Goal: Transaction & Acquisition: Obtain resource

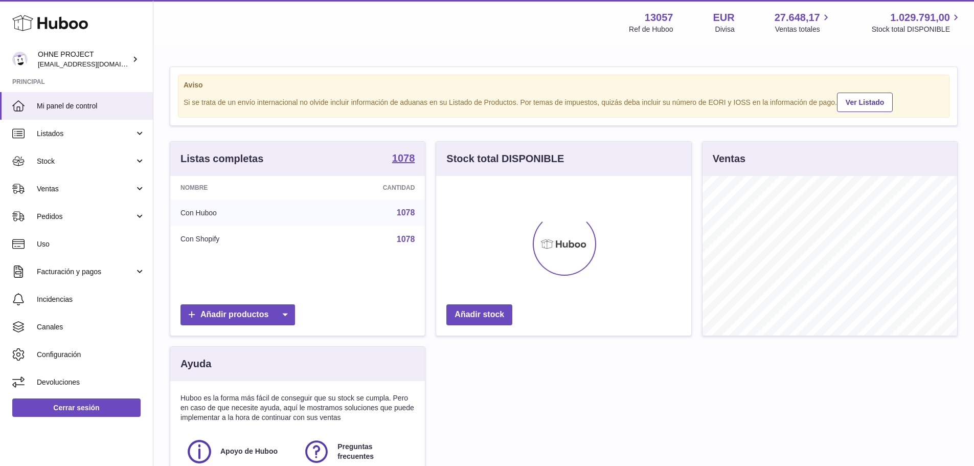
scroll to position [159, 255]
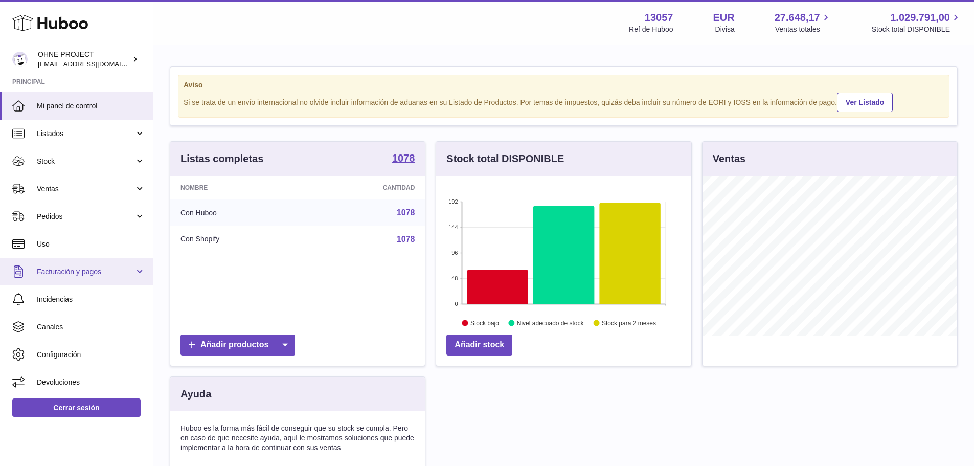
click at [65, 269] on span "Facturación y pagos" at bounding box center [86, 272] width 98 height 10
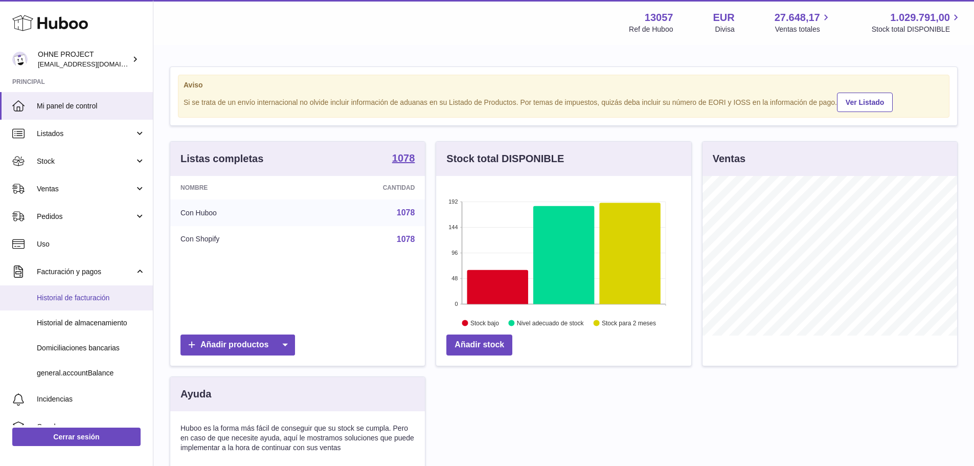
click at [60, 299] on span "Historial de facturación" at bounding box center [91, 298] width 108 height 10
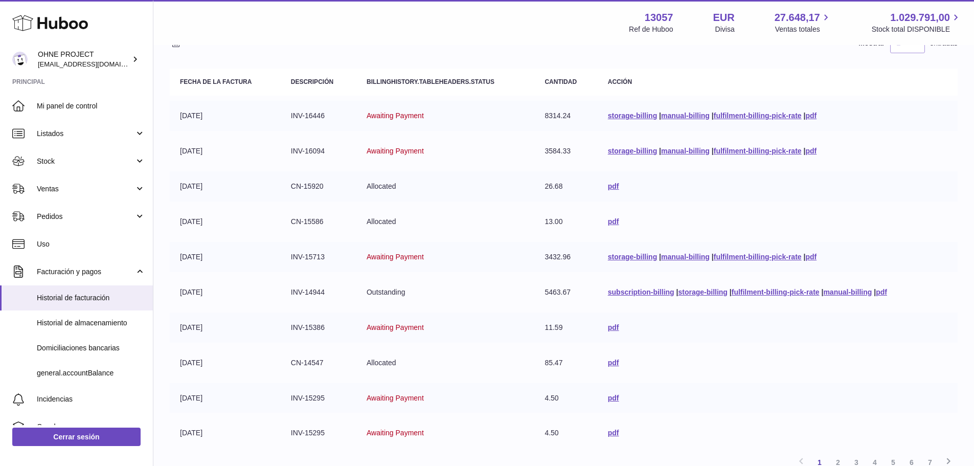
scroll to position [190, 0]
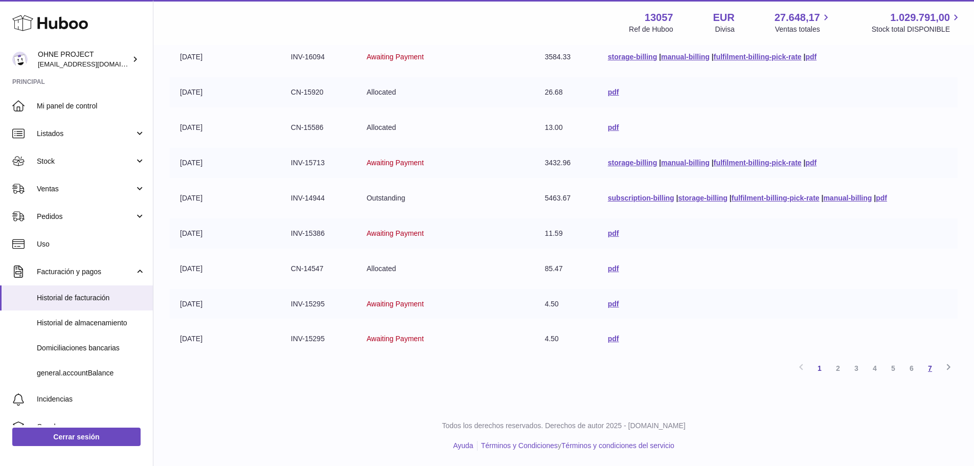
click at [933, 366] on link "7" at bounding box center [930, 368] width 18 height 18
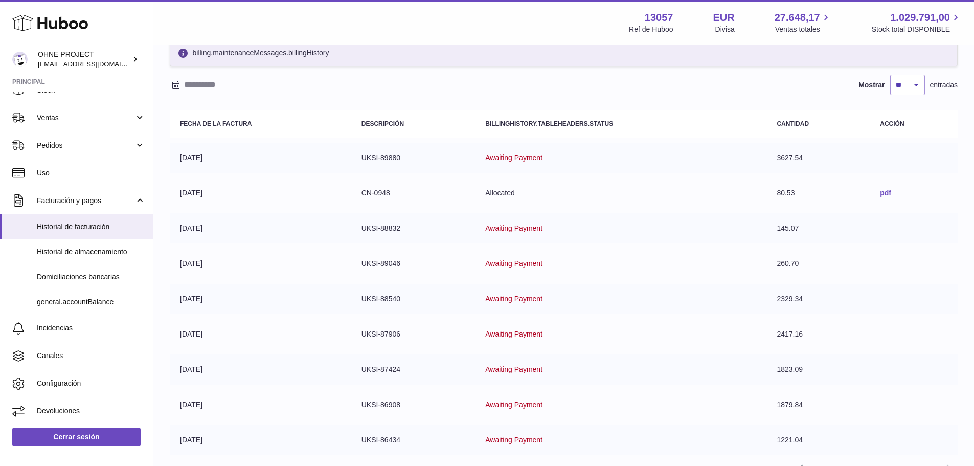
scroll to position [52, 0]
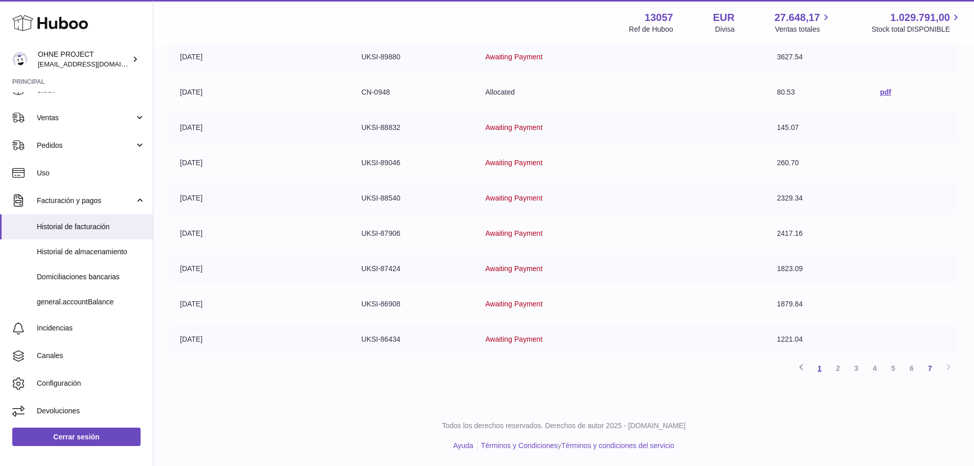
click at [822, 368] on link "1" at bounding box center [819, 368] width 18 height 18
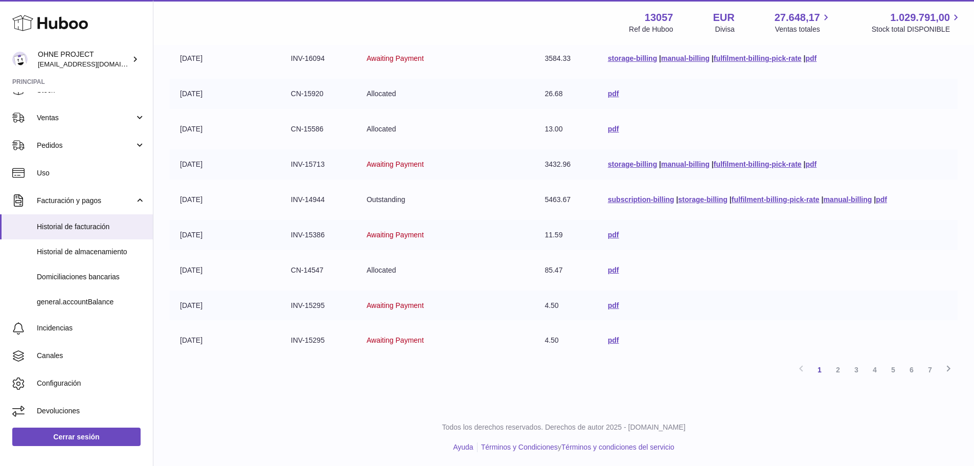
scroll to position [190, 0]
click at [835, 363] on link "2" at bounding box center [838, 368] width 18 height 18
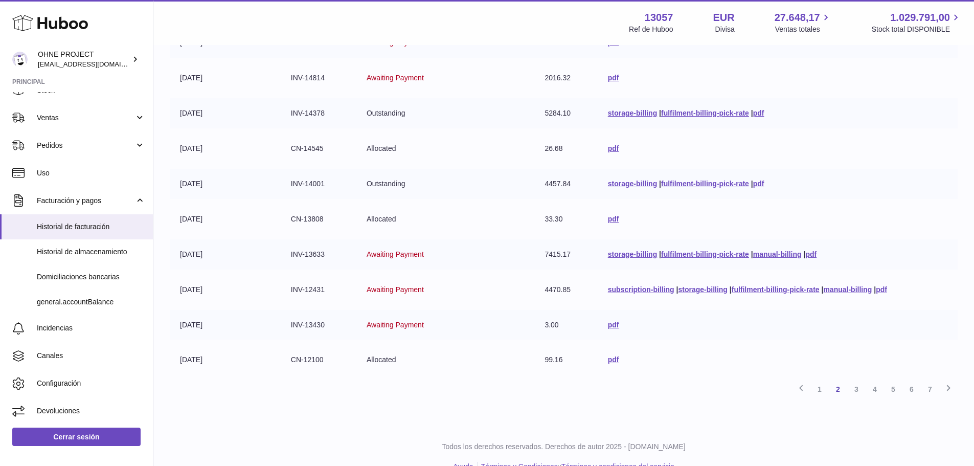
scroll to position [190, 0]
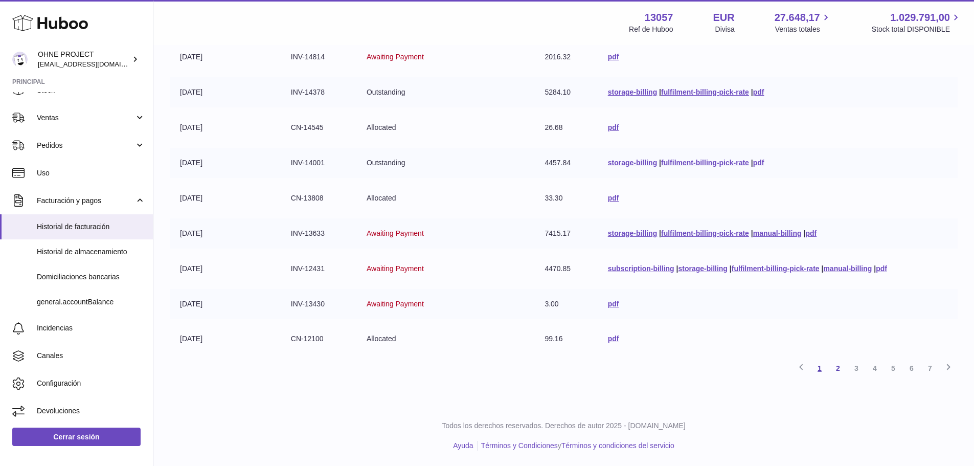
click at [820, 368] on link "1" at bounding box center [819, 368] width 18 height 18
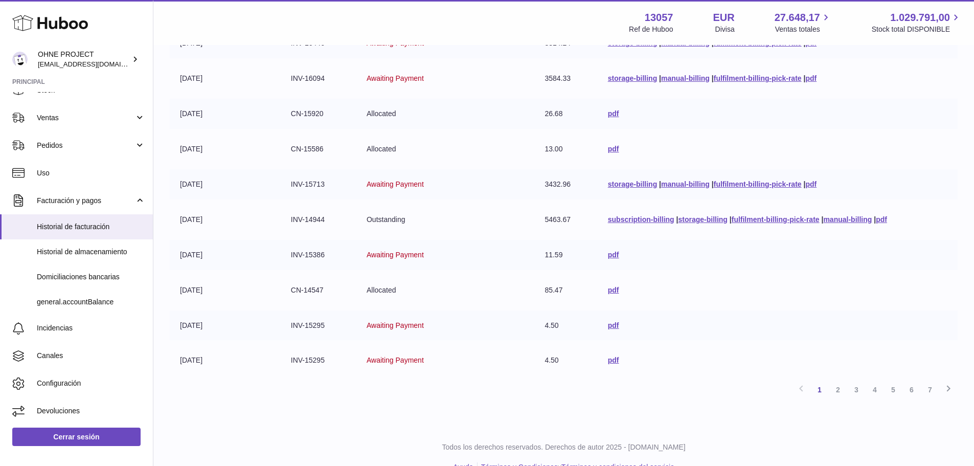
scroll to position [190, 0]
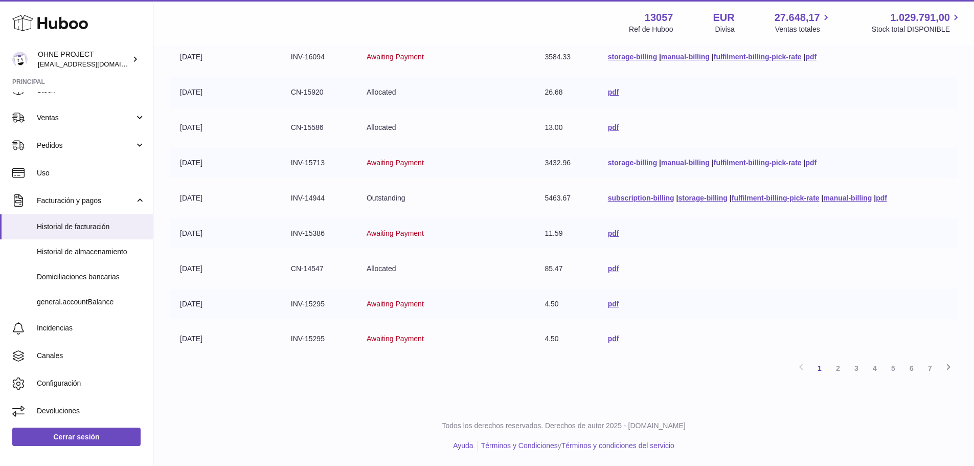
click at [837, 365] on link "2" at bounding box center [838, 368] width 18 height 18
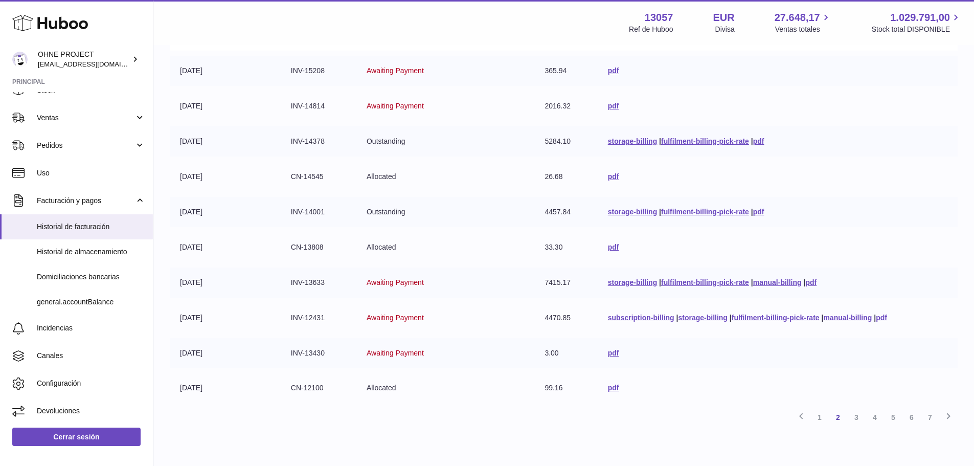
scroll to position [148, 0]
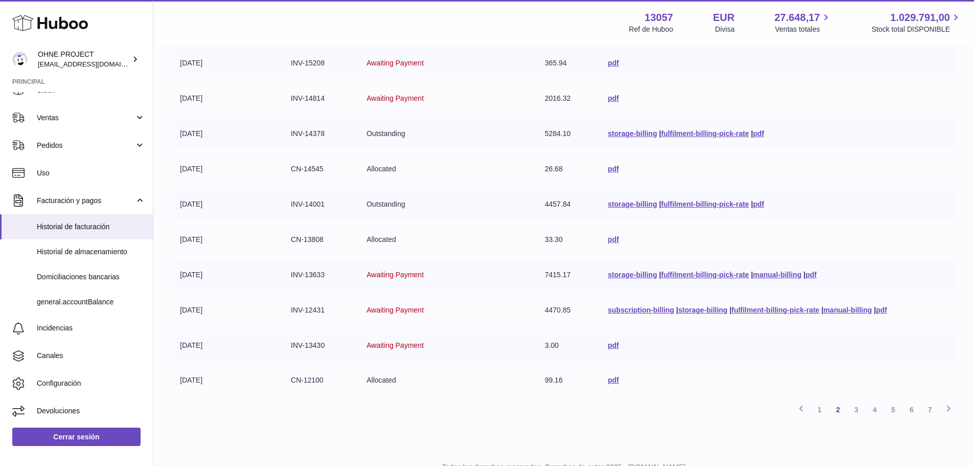
click at [929, 113] on td "pdf" at bounding box center [778, 98] width 360 height 30
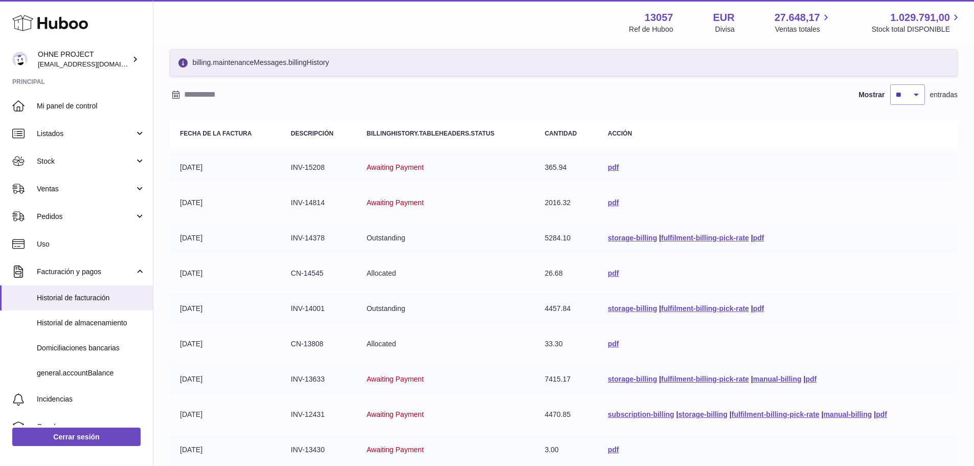
scroll to position [0, 0]
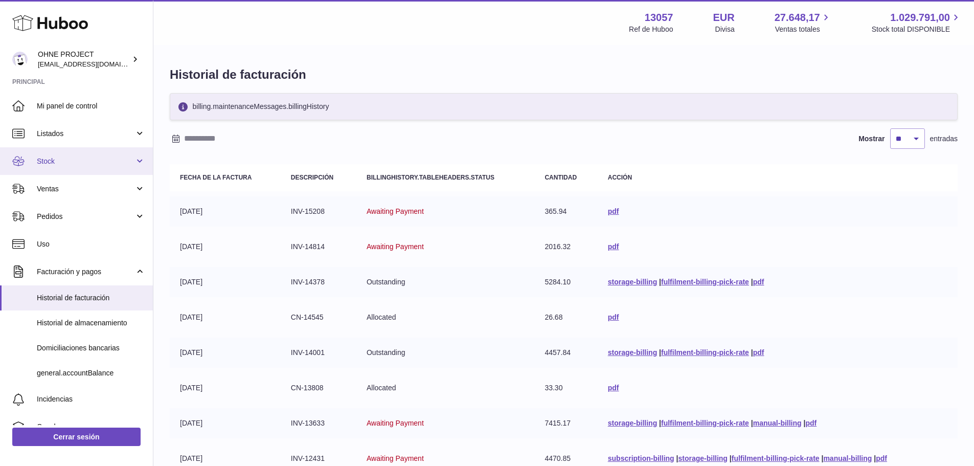
click at [139, 158] on link "Stock" at bounding box center [76, 161] width 153 height 28
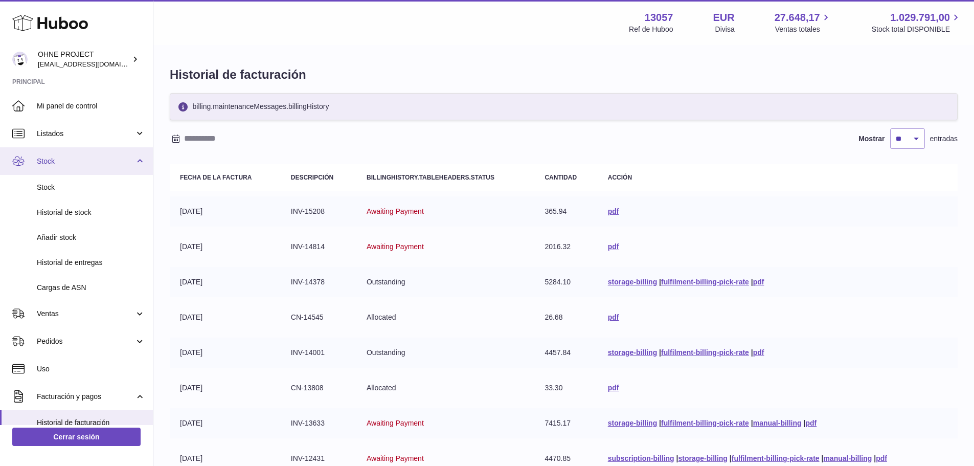
click at [139, 158] on link "Stock" at bounding box center [76, 161] width 153 height 28
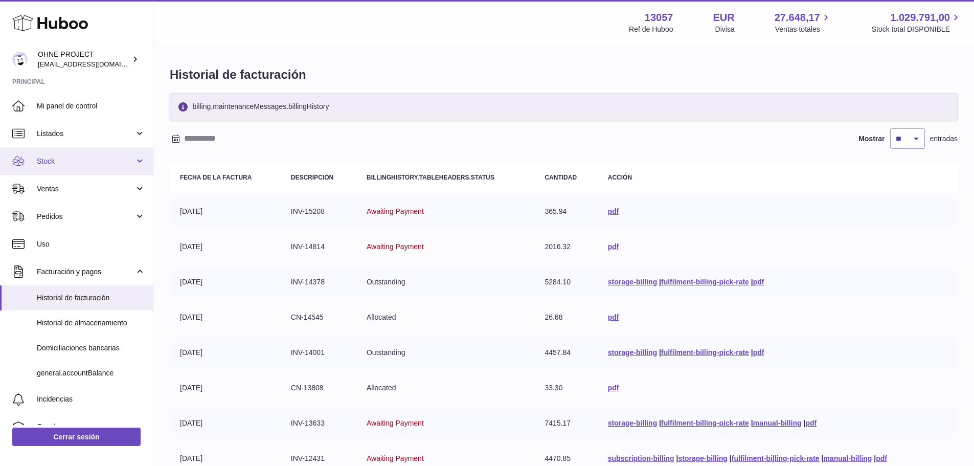
click at [136, 155] on link "Stock" at bounding box center [76, 161] width 153 height 28
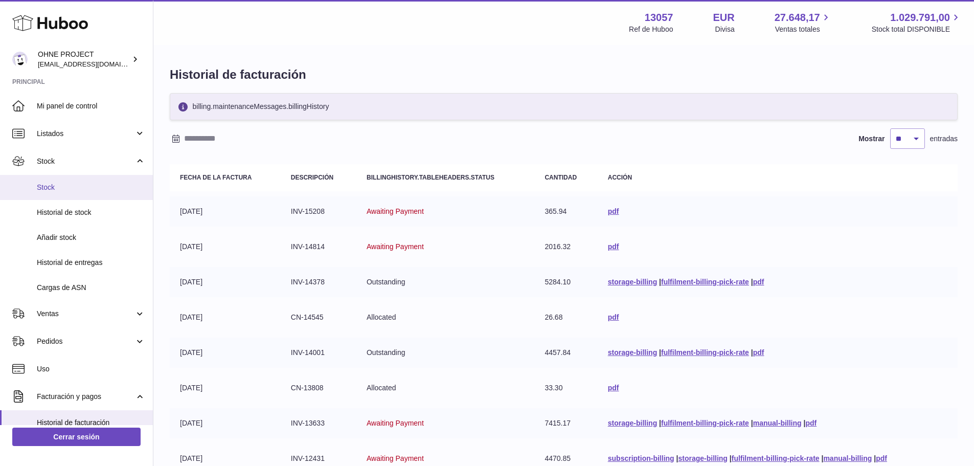
click at [60, 184] on span "Stock" at bounding box center [91, 187] width 108 height 10
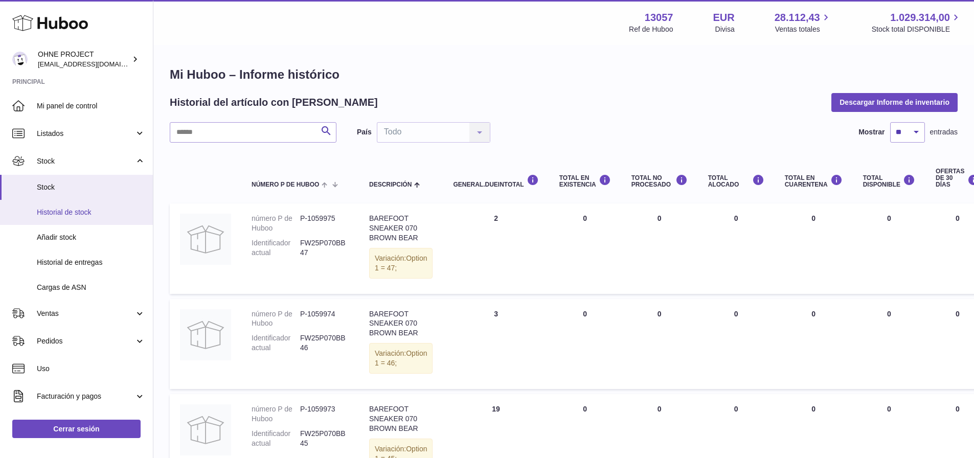
click at [81, 211] on span "Historial de stock" at bounding box center [91, 213] width 108 height 10
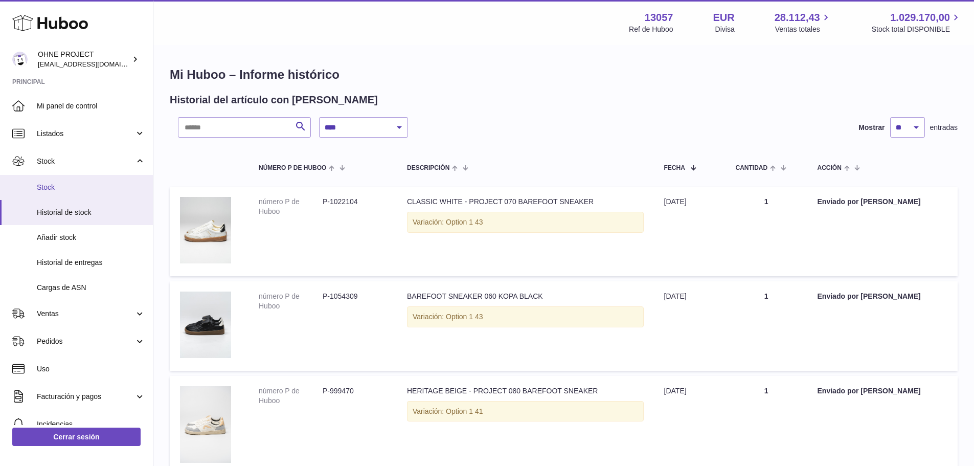
click at [59, 183] on span "Stock" at bounding box center [91, 187] width 108 height 10
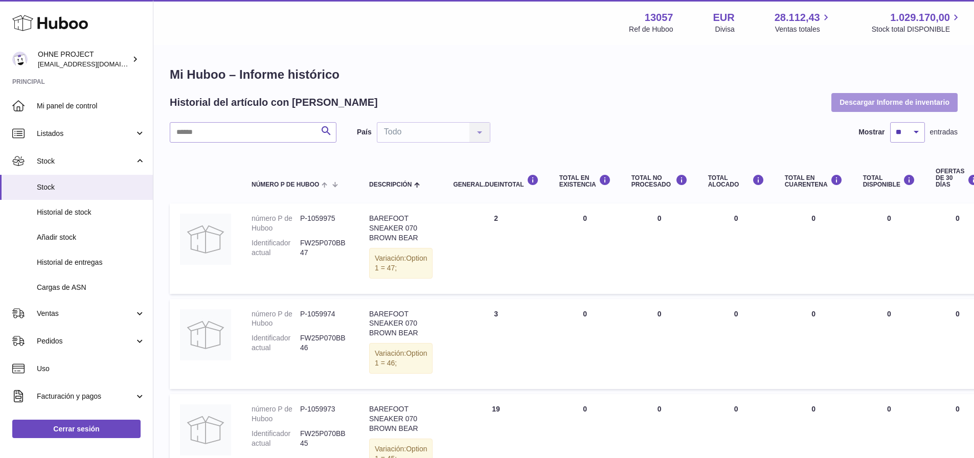
click at [874, 104] on button "Descargar Informe de inventario" at bounding box center [894, 102] width 126 height 18
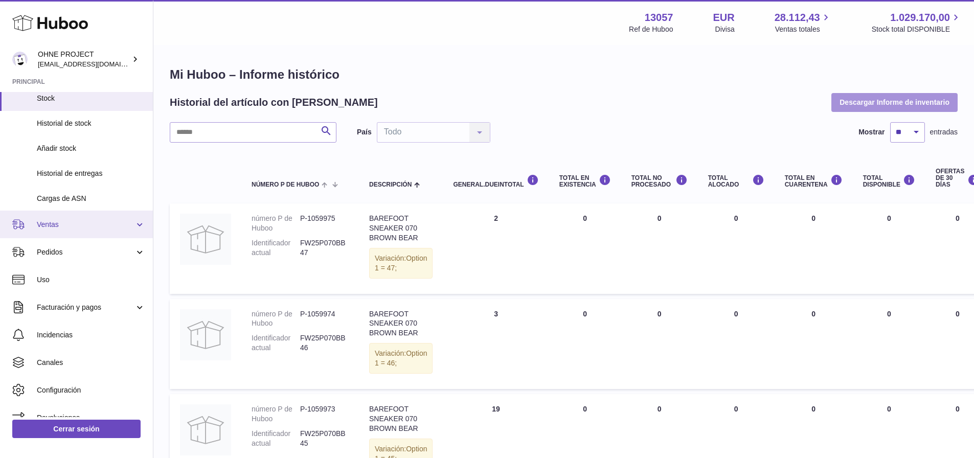
scroll to position [96, 0]
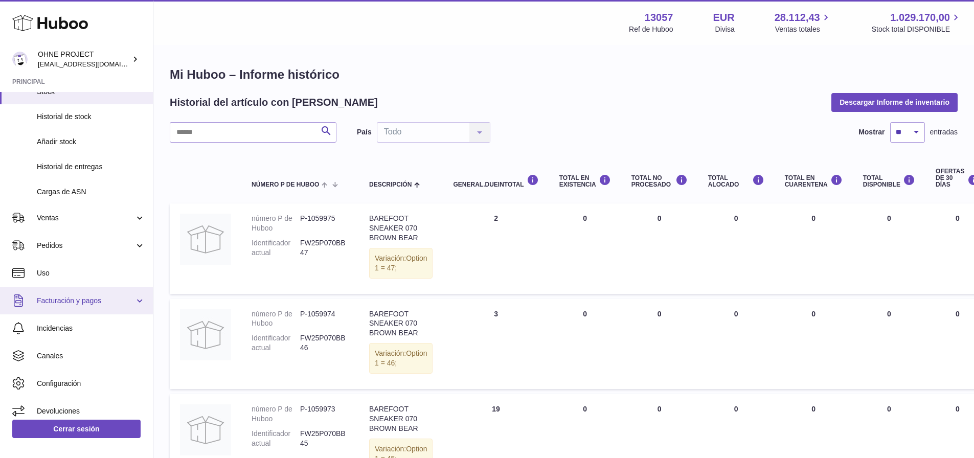
click at [79, 298] on span "Facturación y pagos" at bounding box center [86, 301] width 98 height 10
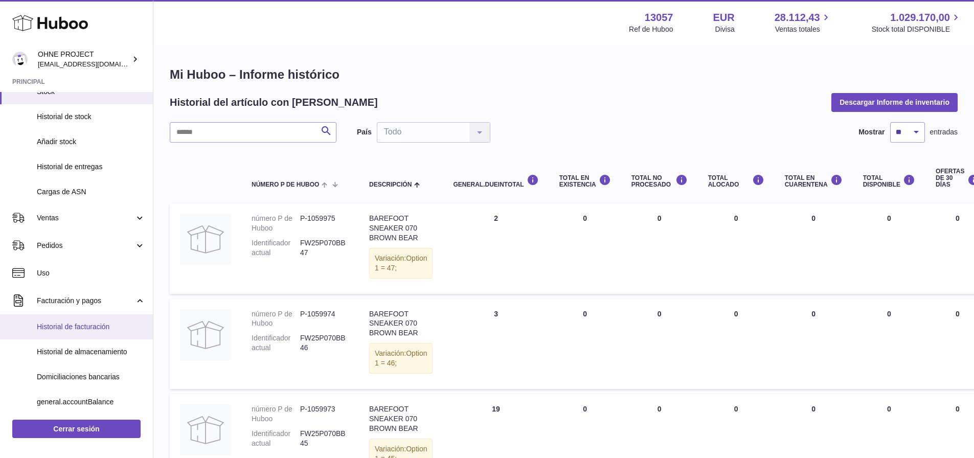
click at [55, 321] on link "Historial de facturación" at bounding box center [76, 326] width 153 height 25
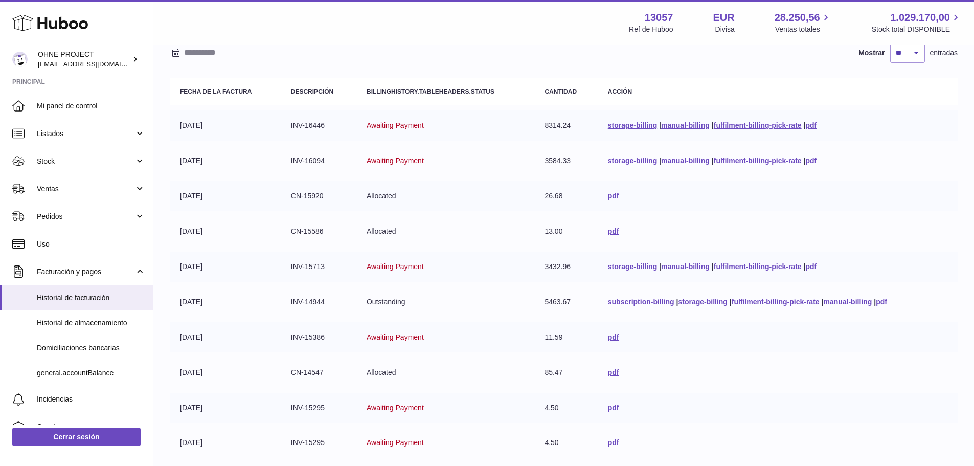
scroll to position [190, 0]
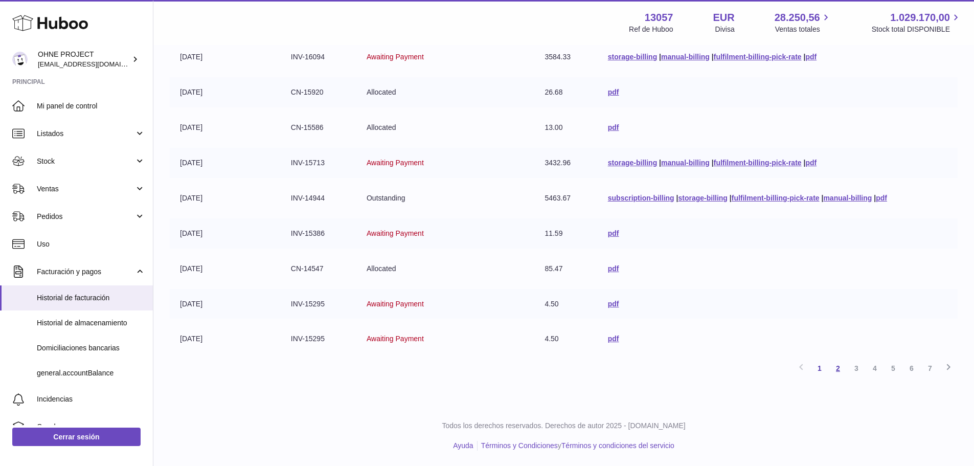
click at [837, 368] on link "2" at bounding box center [838, 368] width 18 height 18
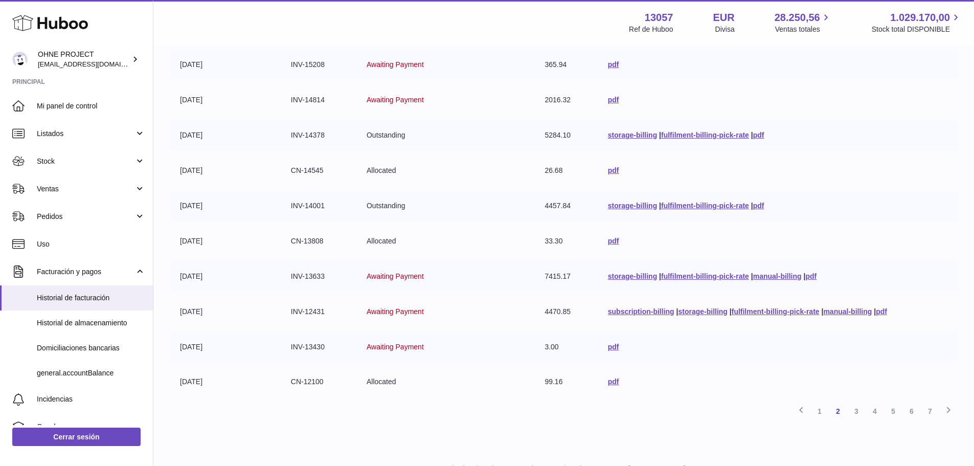
scroll to position [190, 0]
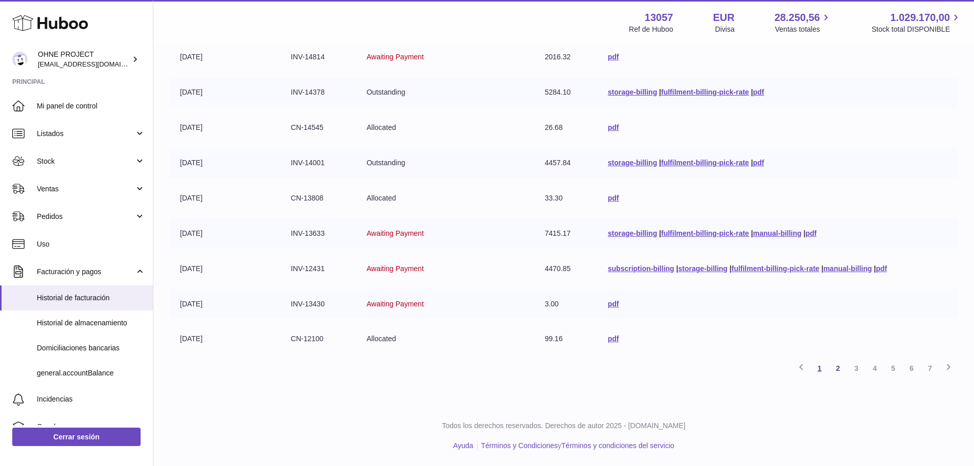
click at [820, 372] on link "1" at bounding box center [819, 368] width 18 height 18
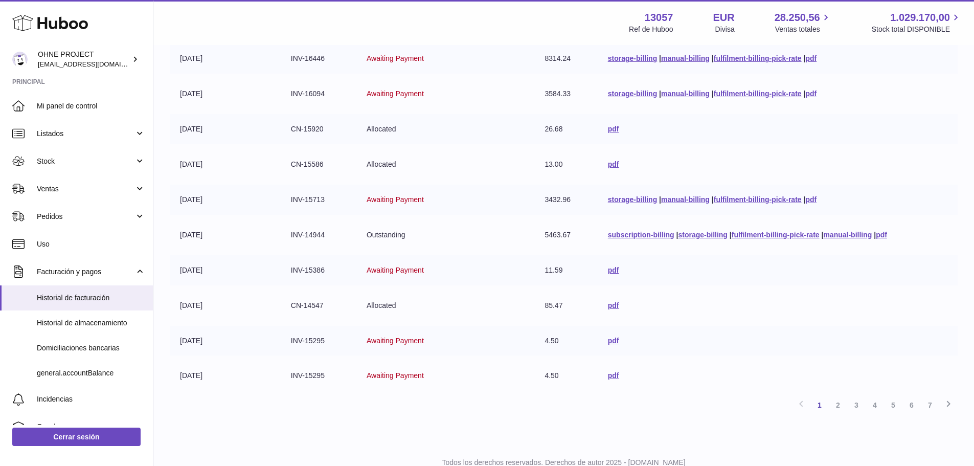
scroll to position [190, 0]
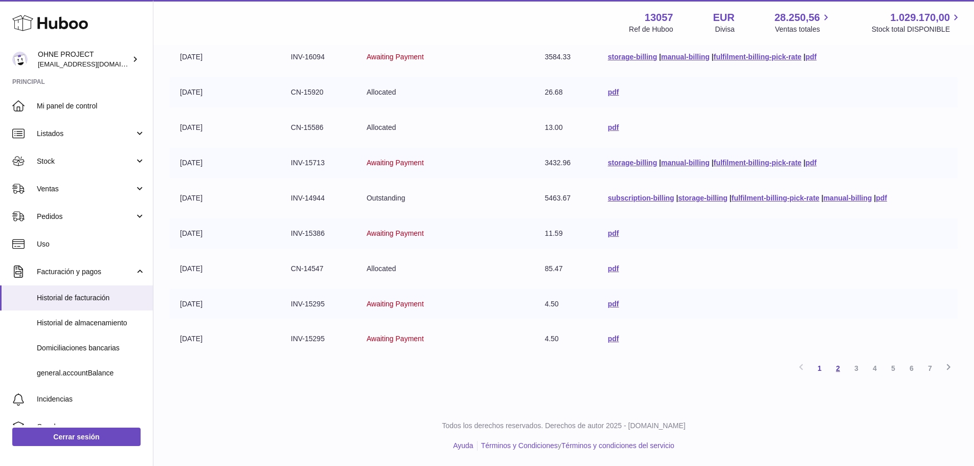
click at [841, 367] on link "2" at bounding box center [838, 368] width 18 height 18
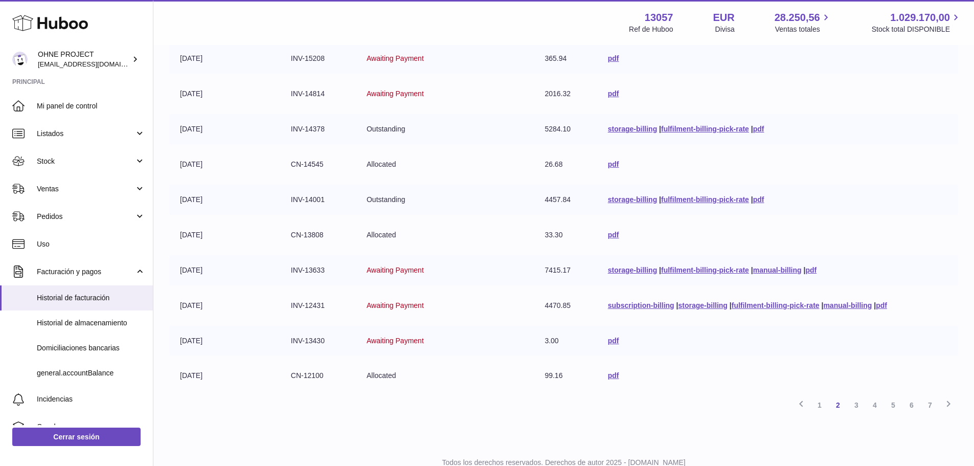
scroll to position [190, 0]
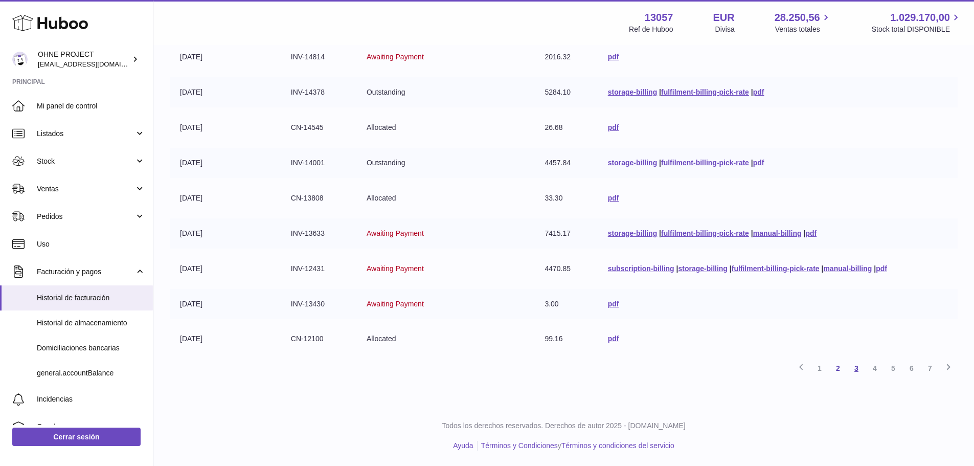
click at [858, 367] on link "3" at bounding box center [856, 368] width 18 height 18
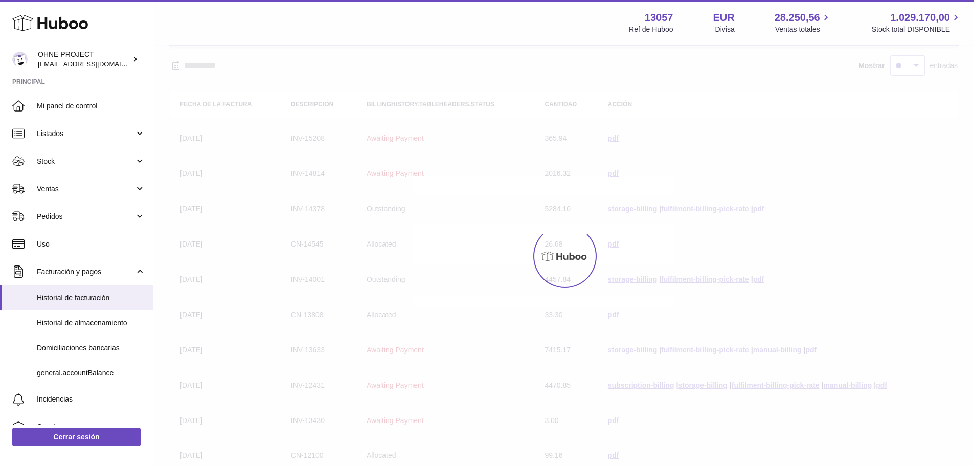
scroll to position [46, 0]
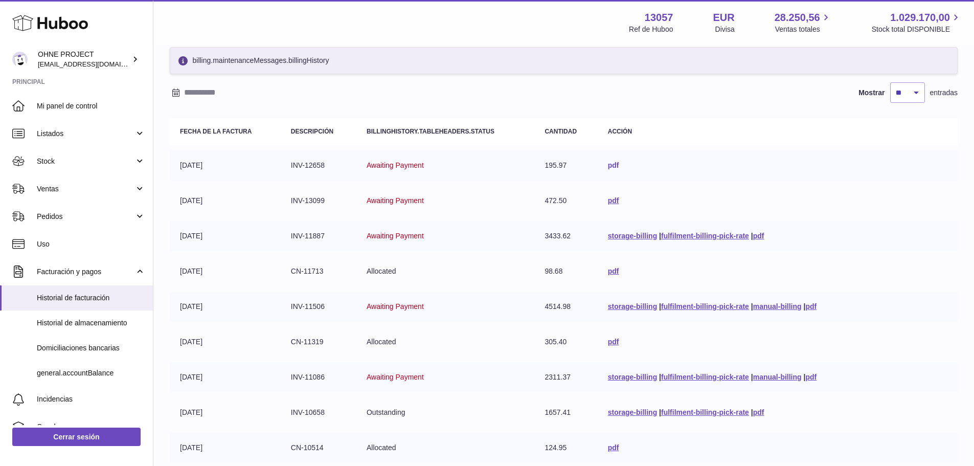
click at [608, 164] on link "pdf" at bounding box center [613, 165] width 11 height 8
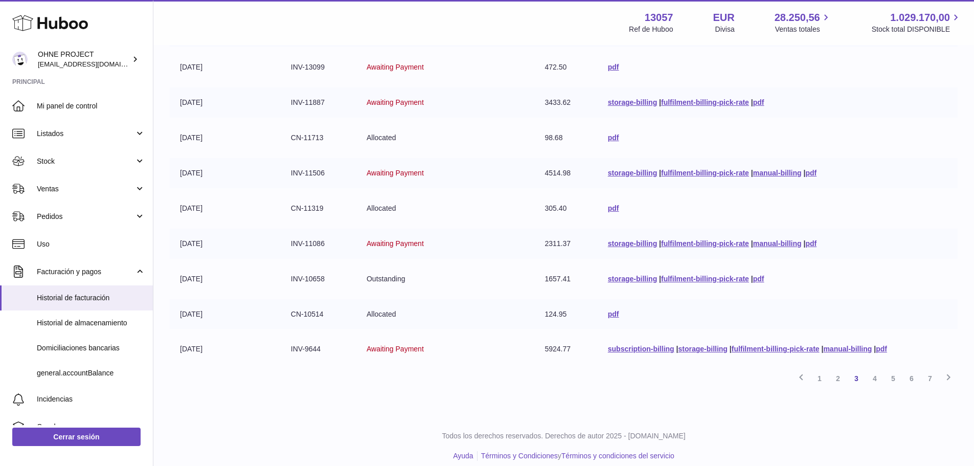
scroll to position [190, 0]
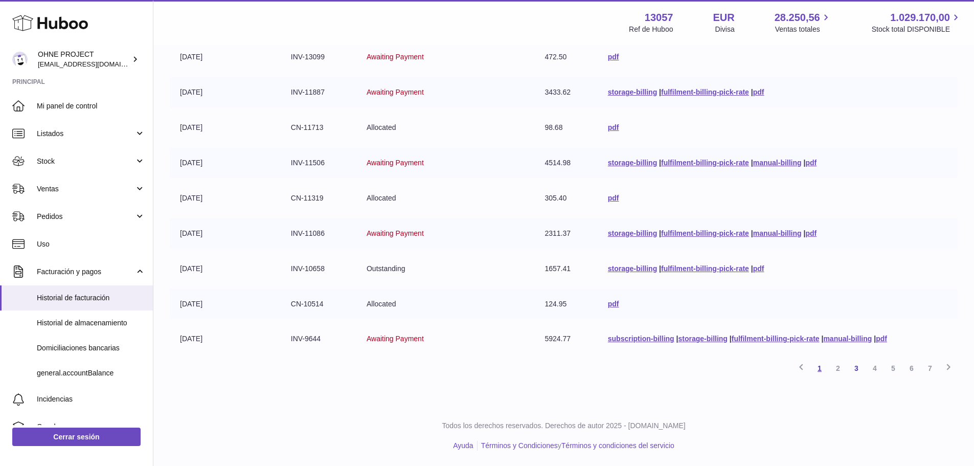
click at [819, 368] on link "1" at bounding box center [819, 368] width 18 height 18
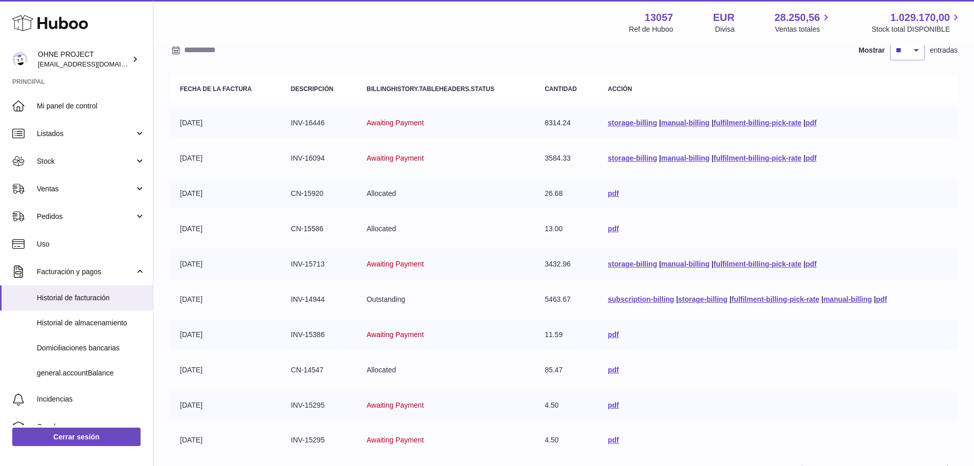
scroll to position [190, 0]
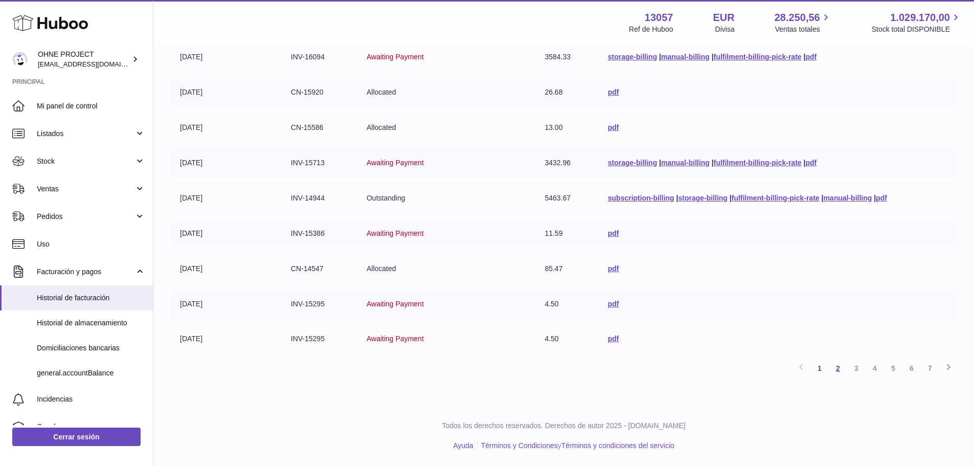
click at [836, 365] on link "2" at bounding box center [838, 368] width 18 height 18
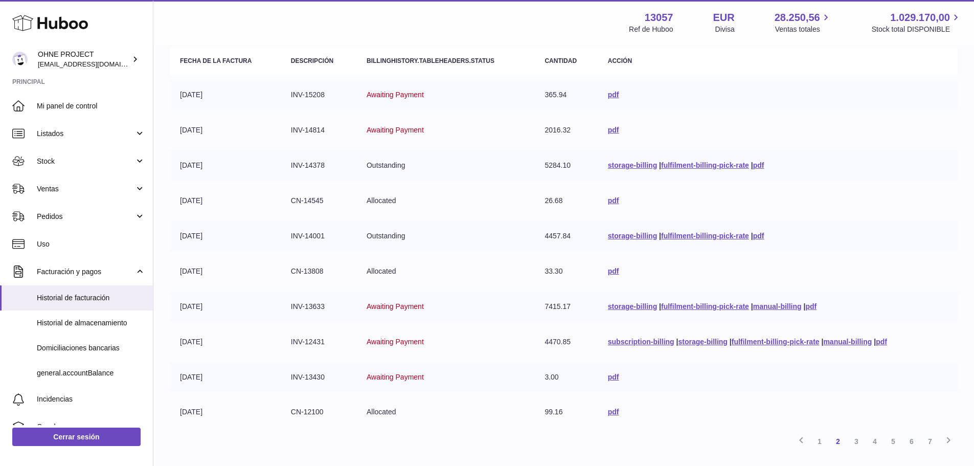
scroll to position [190, 0]
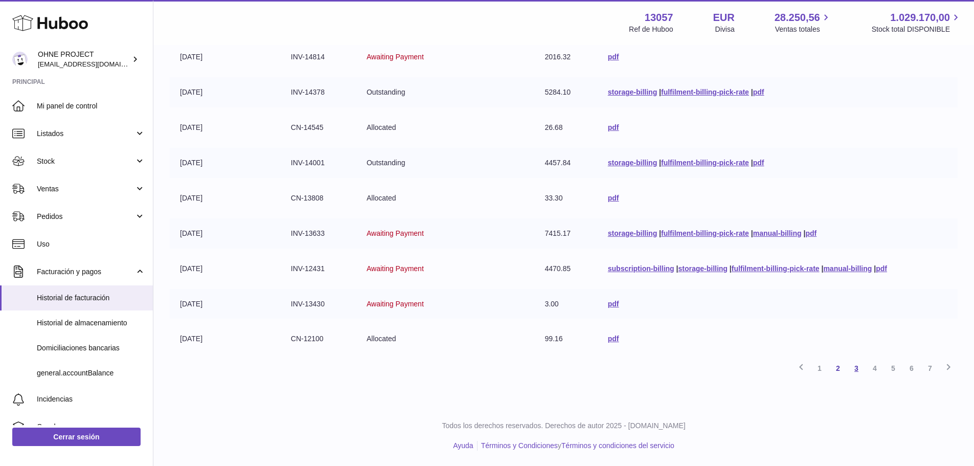
click at [854, 372] on link "3" at bounding box center [856, 368] width 18 height 18
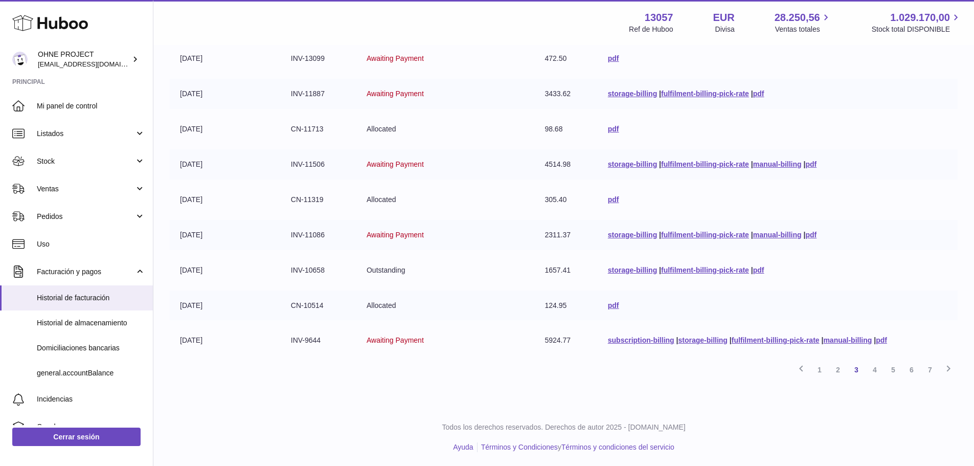
scroll to position [190, 0]
click at [878, 367] on link "4" at bounding box center [874, 368] width 18 height 18
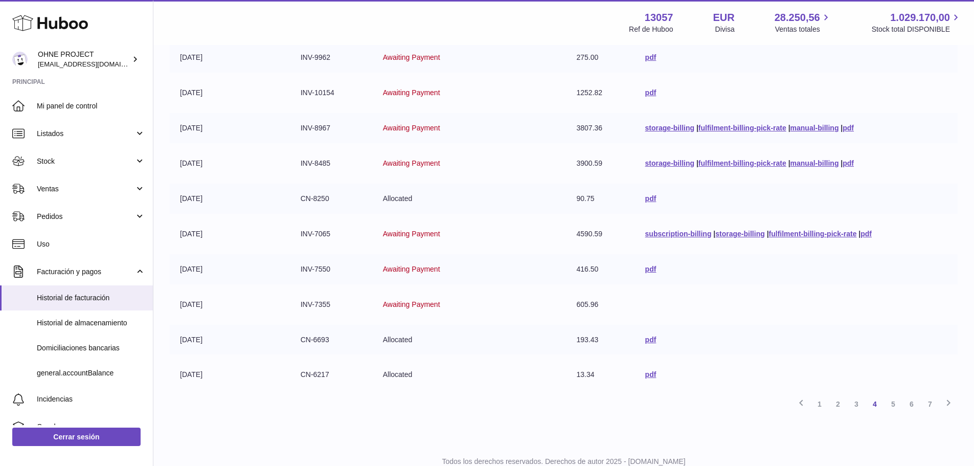
scroll to position [190, 0]
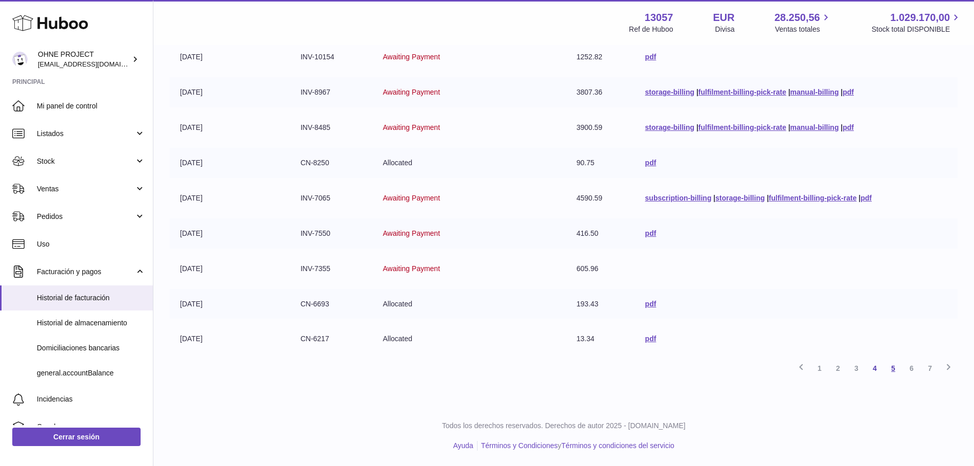
click at [892, 366] on link "5" at bounding box center [893, 368] width 18 height 18
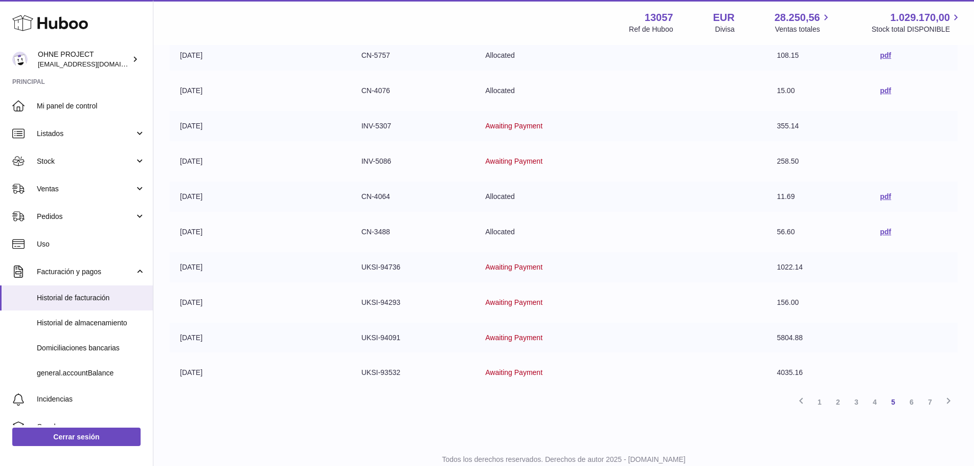
scroll to position [190, 0]
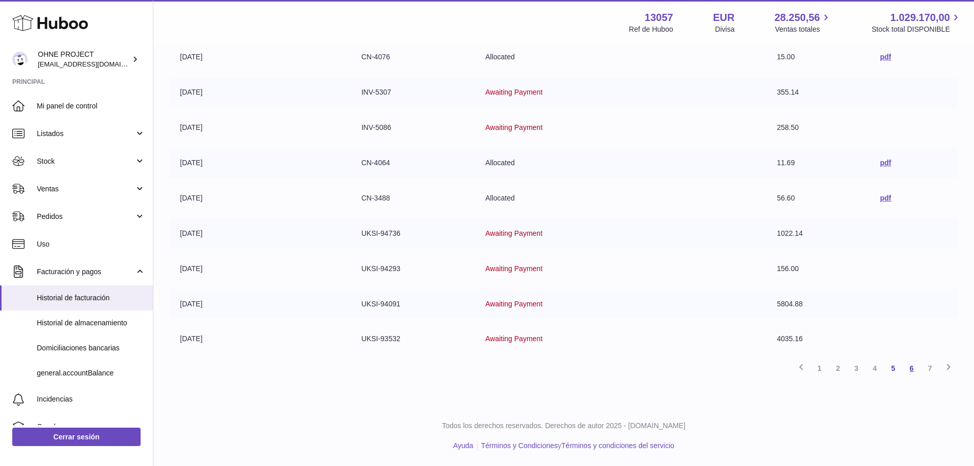
click at [908, 369] on link "6" at bounding box center [911, 368] width 18 height 18
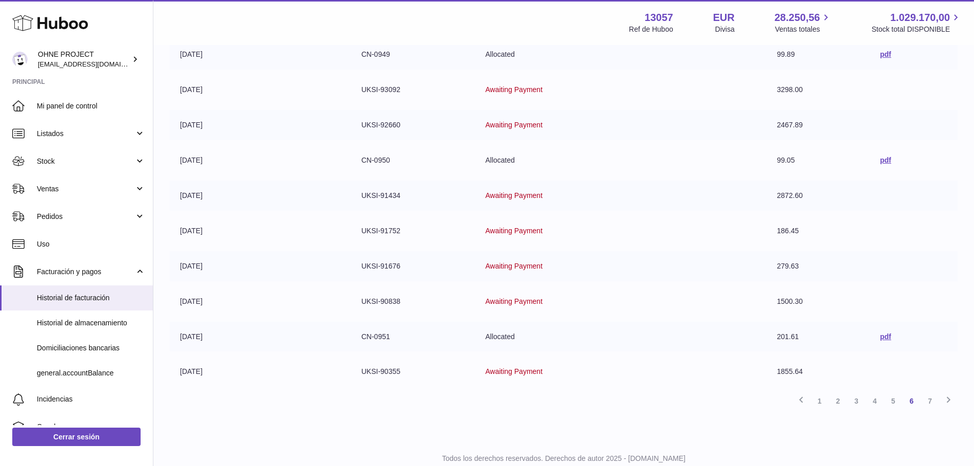
scroll to position [190, 0]
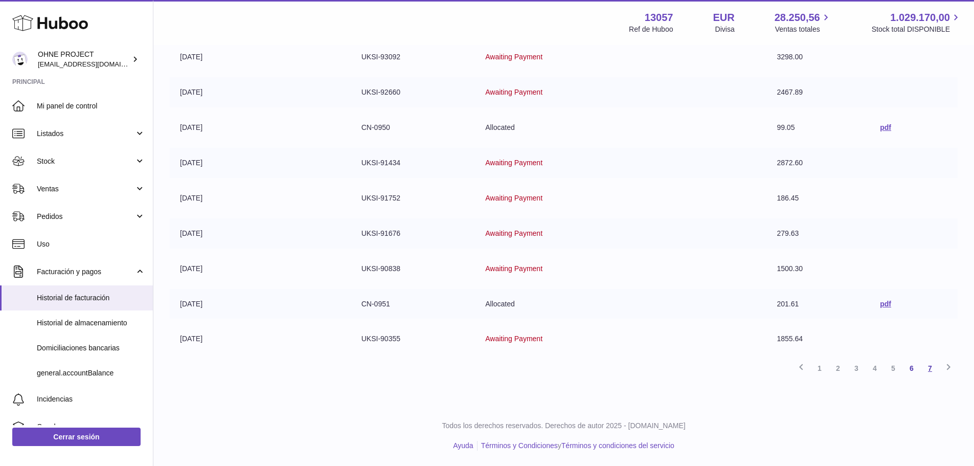
click at [928, 368] on link "7" at bounding box center [930, 368] width 18 height 18
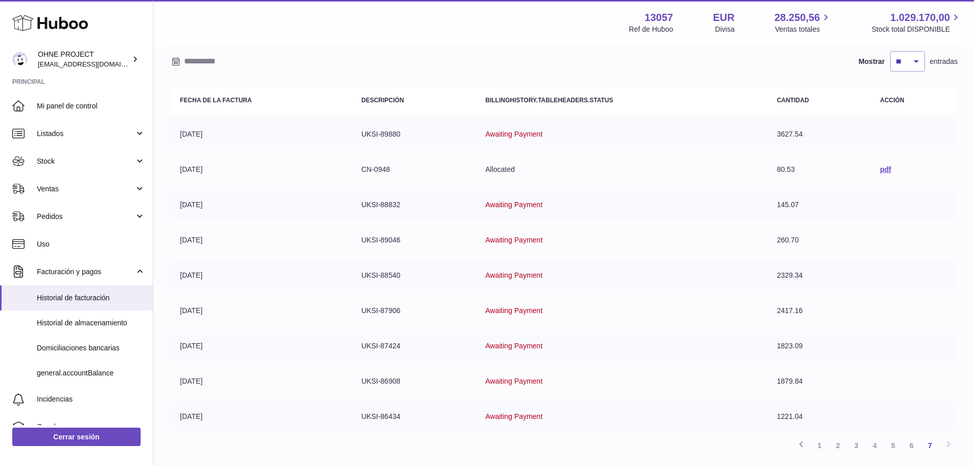
scroll to position [154, 0]
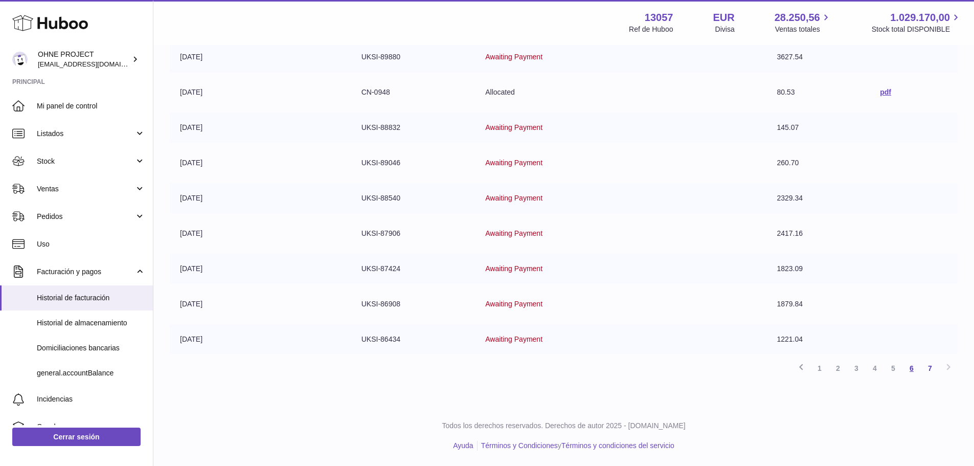
click at [911, 365] on link "6" at bounding box center [911, 368] width 18 height 18
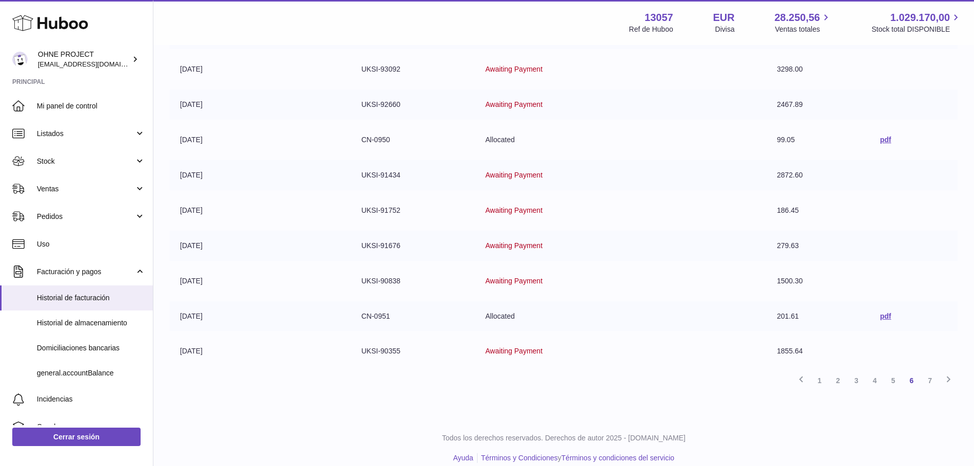
scroll to position [190, 0]
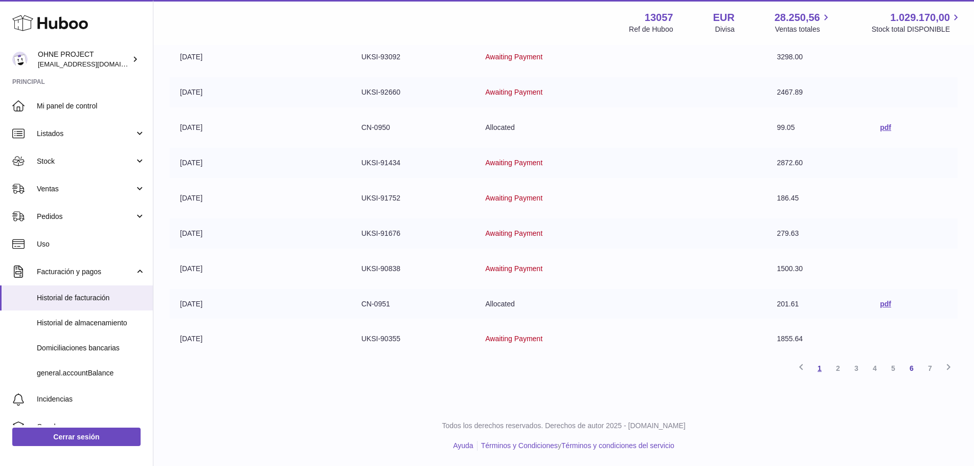
click at [818, 372] on link "1" at bounding box center [819, 368] width 18 height 18
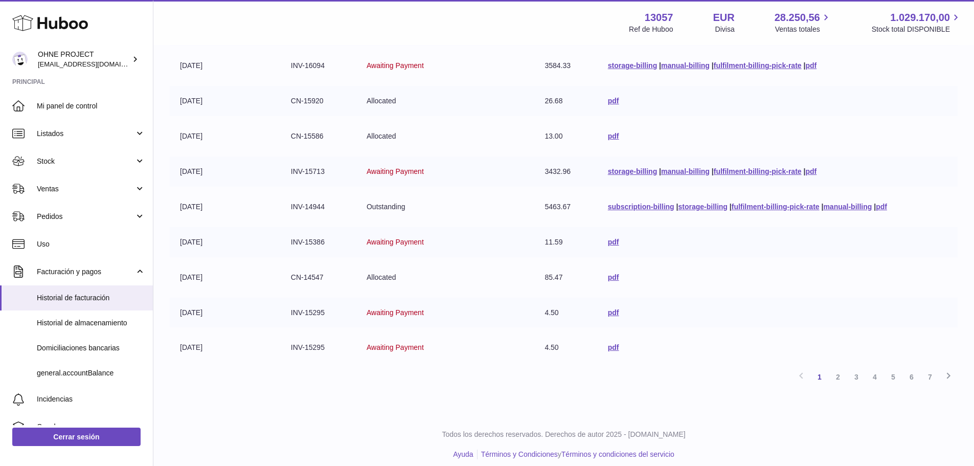
scroll to position [190, 0]
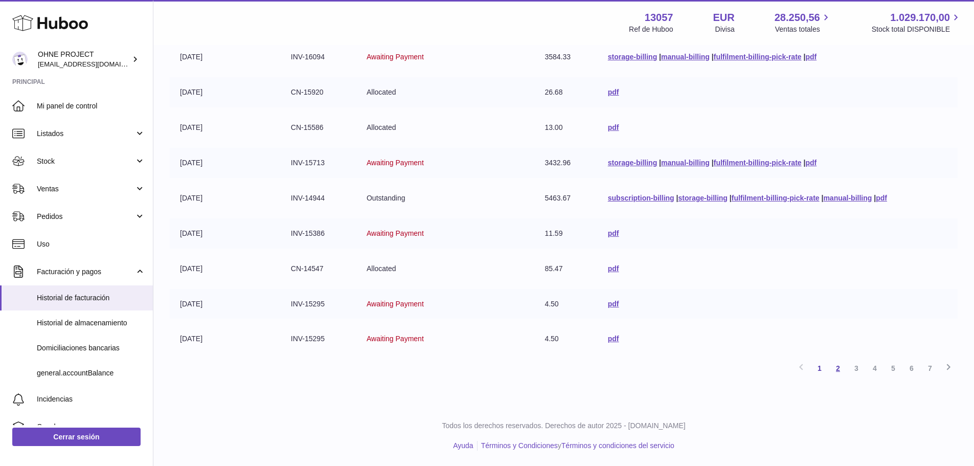
click at [835, 366] on link "2" at bounding box center [838, 368] width 18 height 18
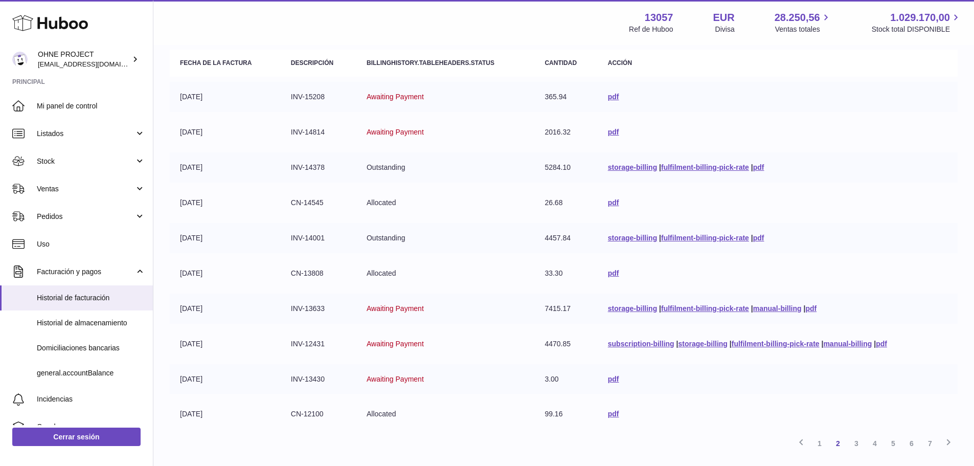
scroll to position [190, 0]
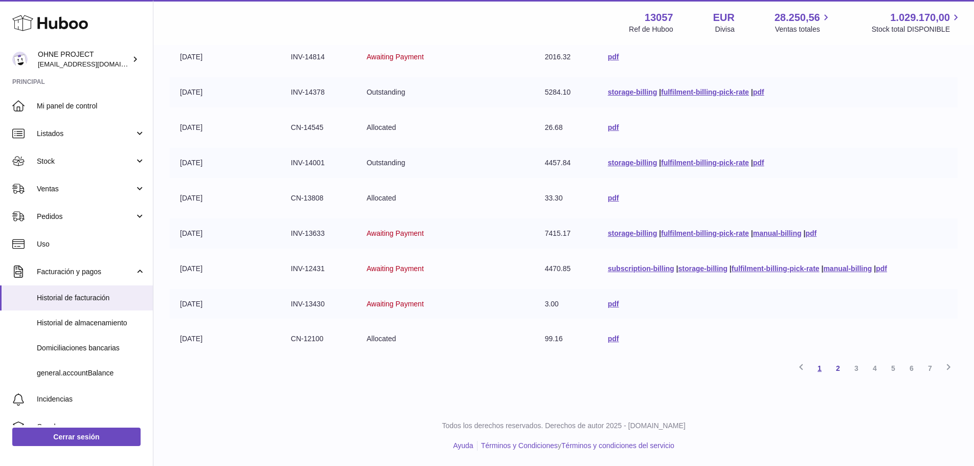
click at [816, 364] on link "1" at bounding box center [819, 368] width 18 height 18
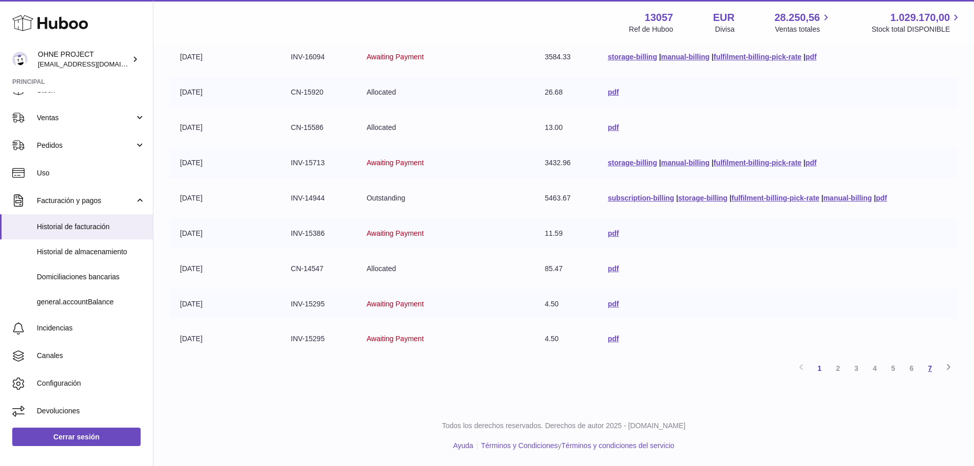
click at [930, 367] on link "7" at bounding box center [930, 368] width 18 height 18
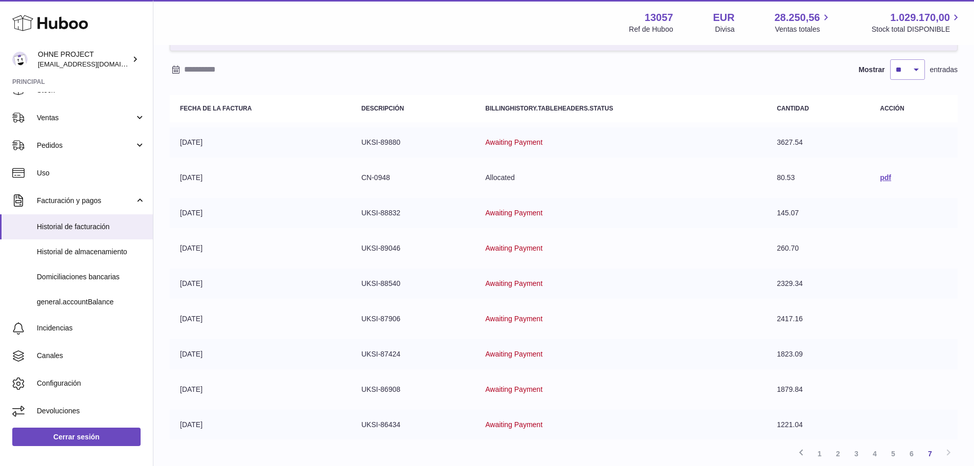
scroll to position [154, 0]
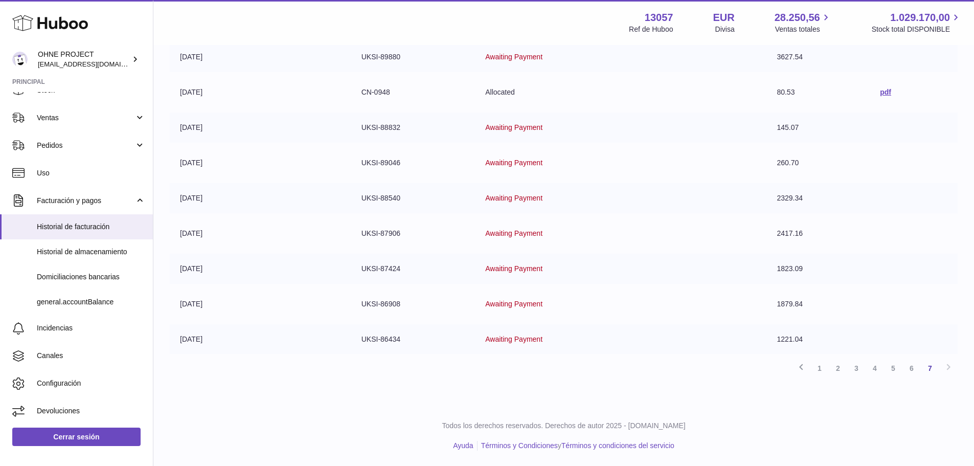
click at [911, 372] on link "6" at bounding box center [911, 368] width 18 height 18
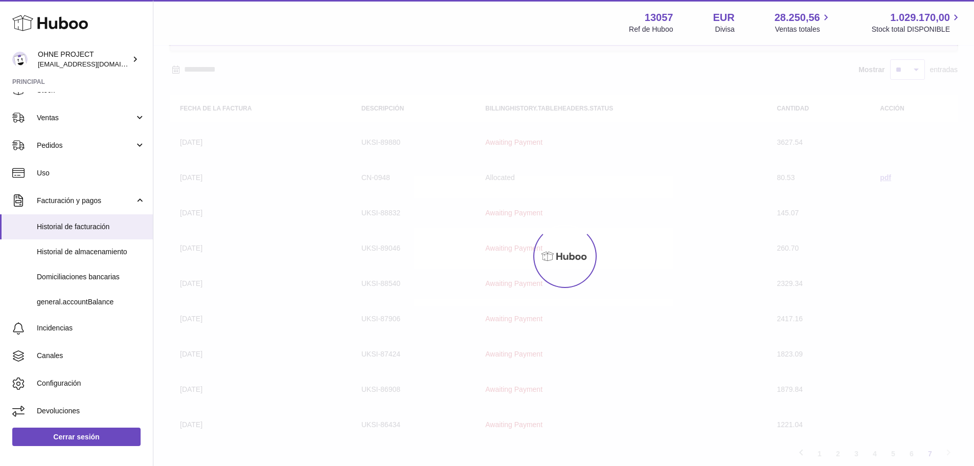
scroll to position [46, 0]
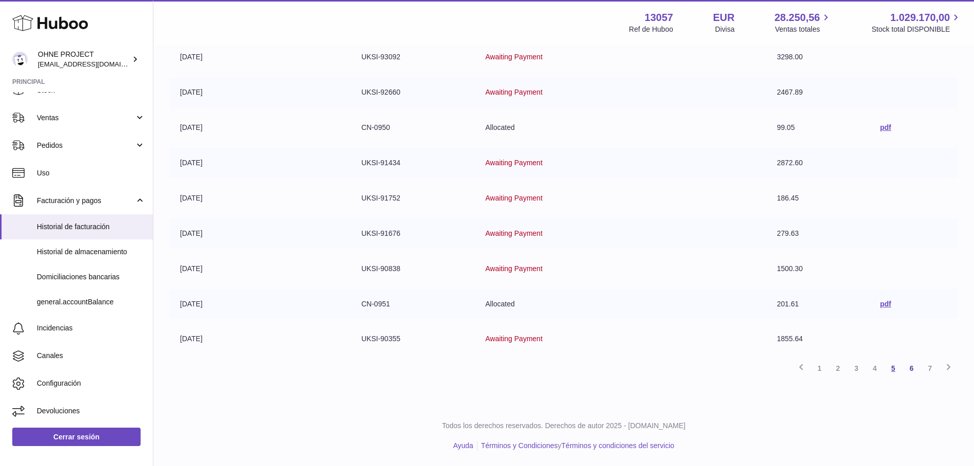
click at [900, 363] on link "5" at bounding box center [893, 368] width 18 height 18
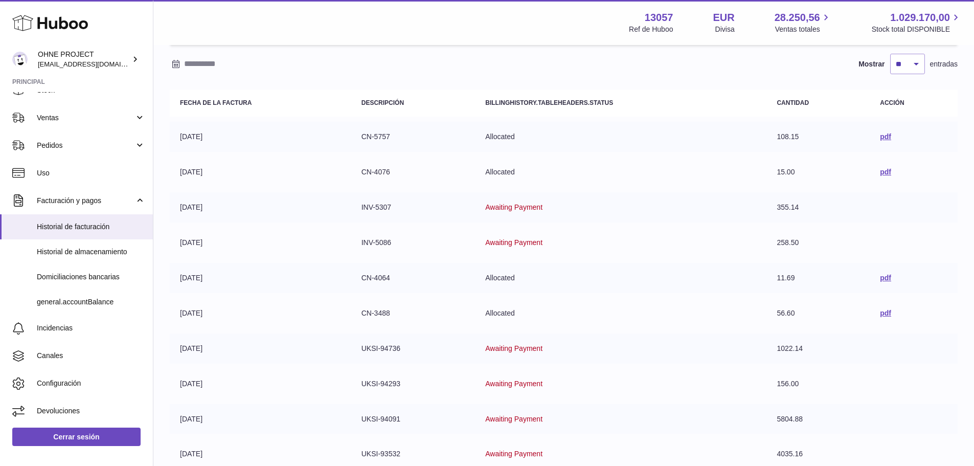
scroll to position [190, 0]
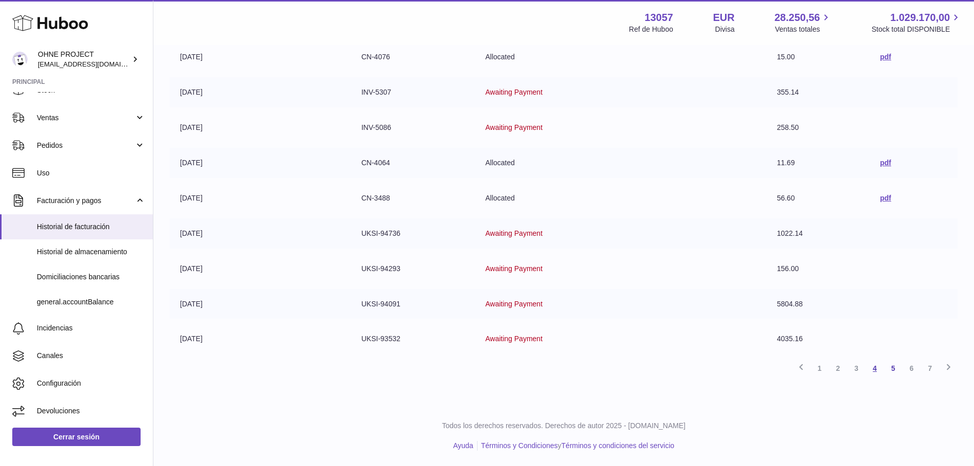
click at [873, 372] on link "4" at bounding box center [874, 368] width 18 height 18
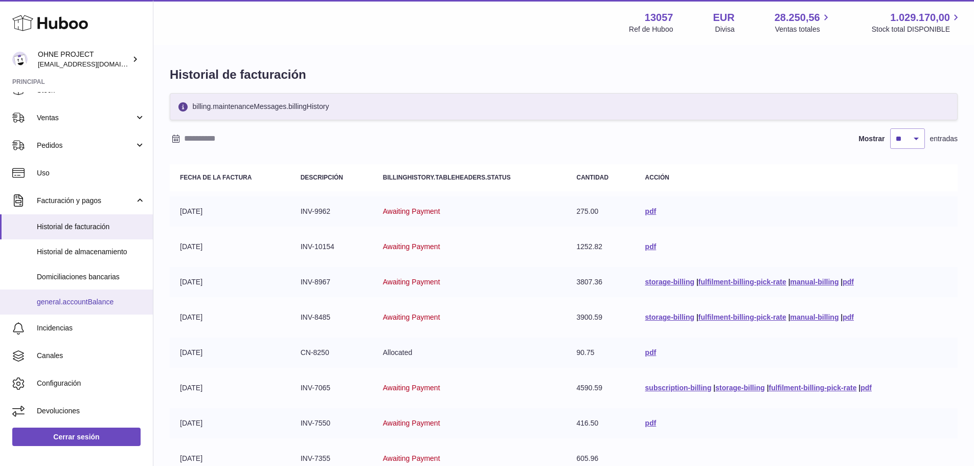
click at [80, 301] on span "general.accountBalance" at bounding box center [91, 302] width 108 height 10
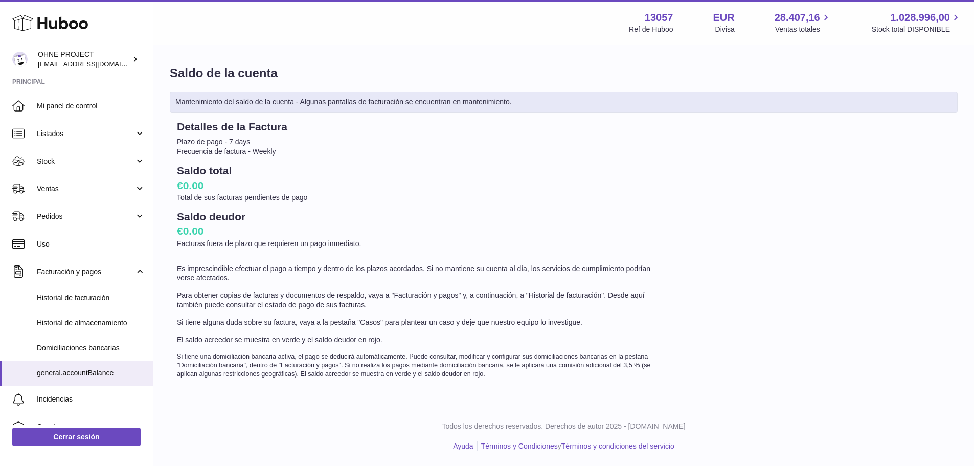
scroll to position [2, 0]
click at [92, 302] on span "Historial de facturación" at bounding box center [91, 298] width 108 height 10
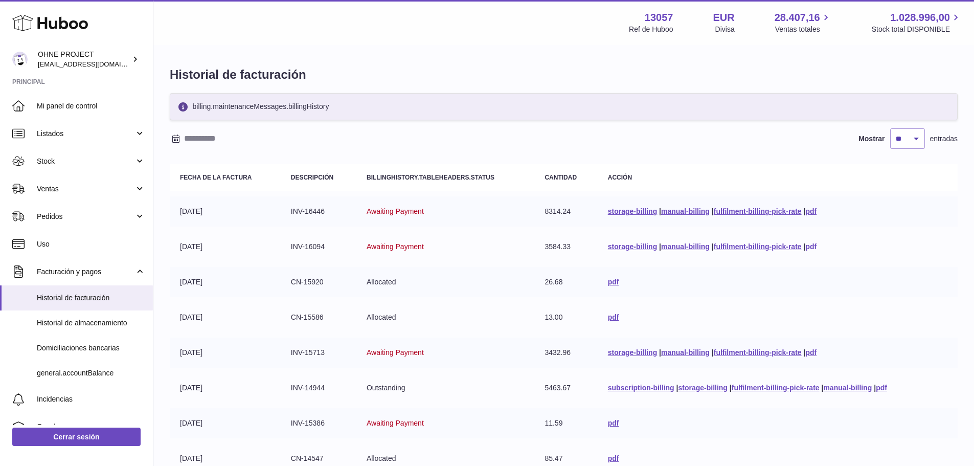
click at [815, 245] on link "pdf" at bounding box center [810, 246] width 11 height 8
